Goal: Find specific page/section: Find specific page/section

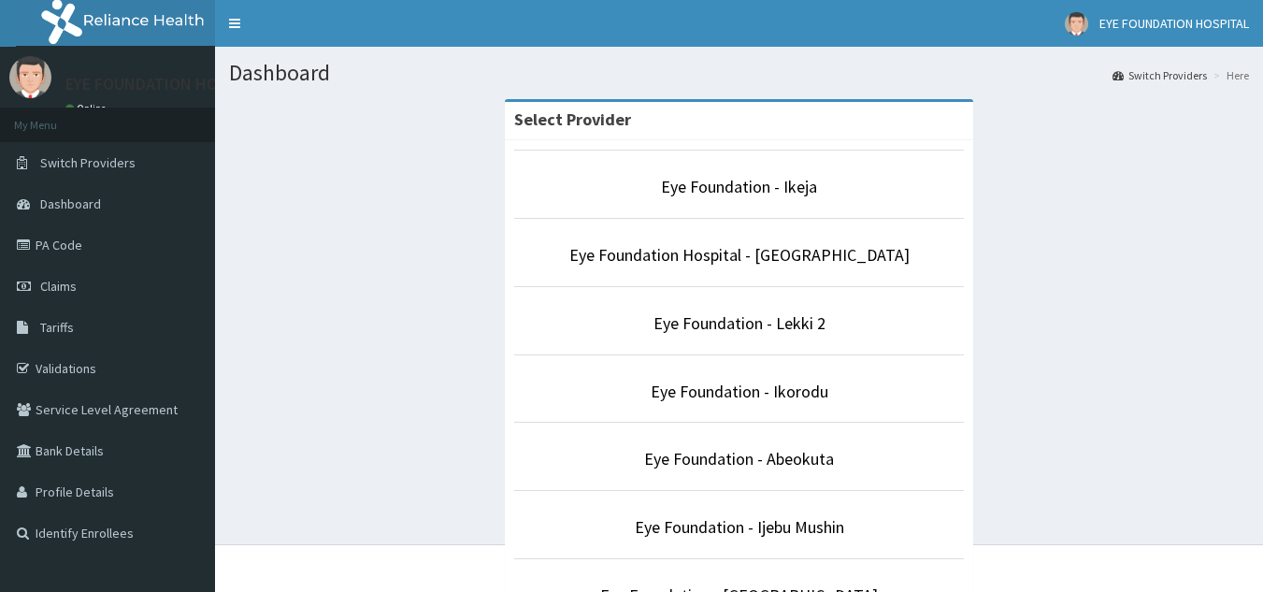
click at [828, 326] on p "Eye Foundation - Lekki 2" at bounding box center [739, 323] width 450 height 24
click at [724, 312] on link "Eye Foundation - Lekki 2" at bounding box center [740, 323] width 172 height 22
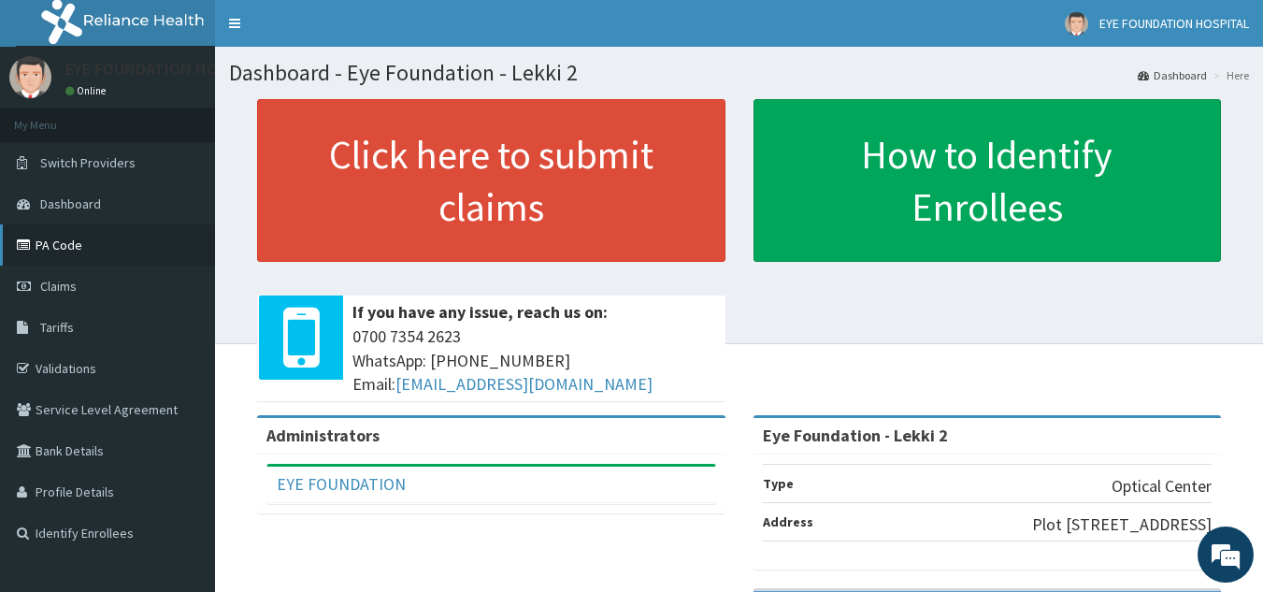
click at [74, 249] on link "PA Code" at bounding box center [107, 244] width 215 height 41
